Goal: Navigation & Orientation: Find specific page/section

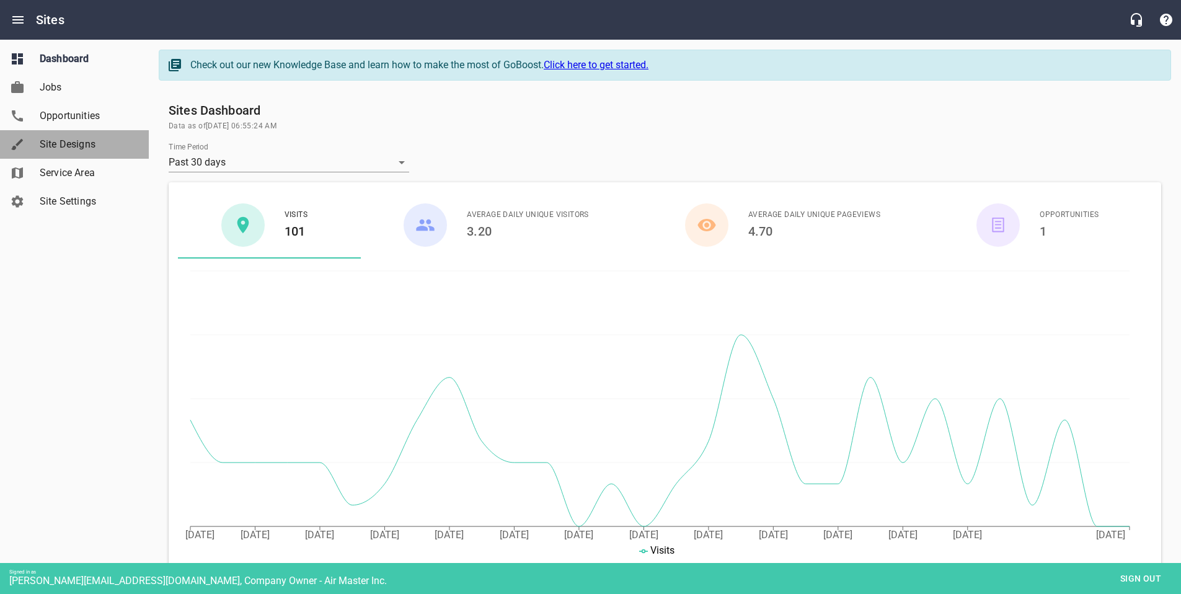
click at [66, 141] on span "Site Designs" at bounding box center [87, 144] width 94 height 15
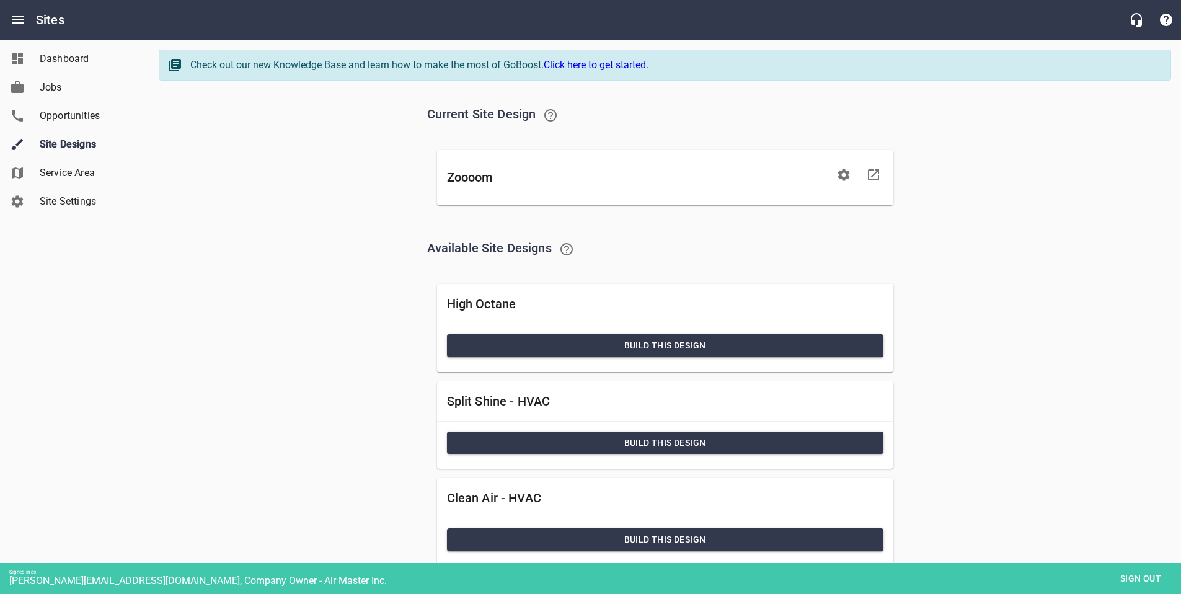
click at [1134, 571] on span "Sign out" at bounding box center [1141, 579] width 52 height 16
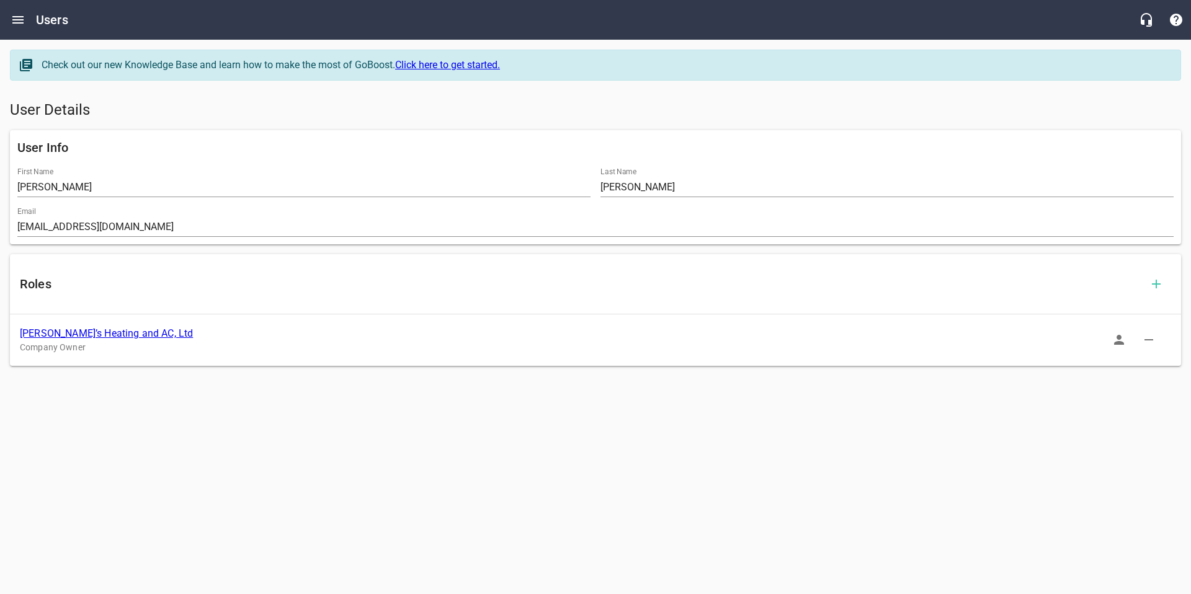
click at [20, 19] on icon "Open drawer" at bounding box center [17, 19] width 11 height 7
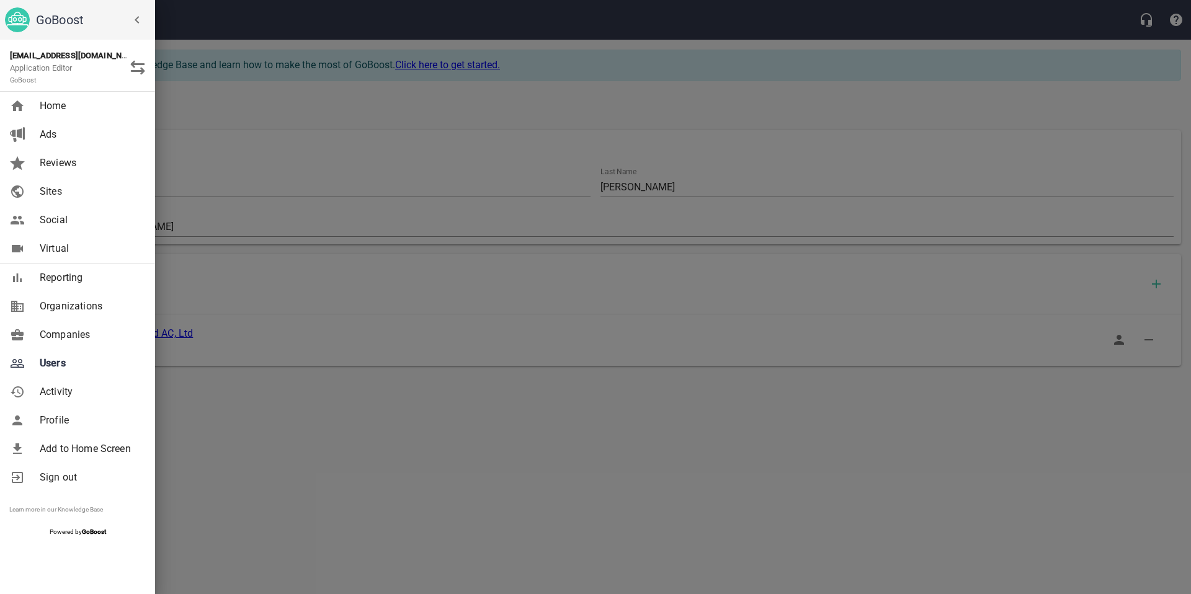
click at [70, 337] on span "Companies" at bounding box center [90, 334] width 100 height 15
